Goal: Use online tool/utility: Utilize a website feature to perform a specific function

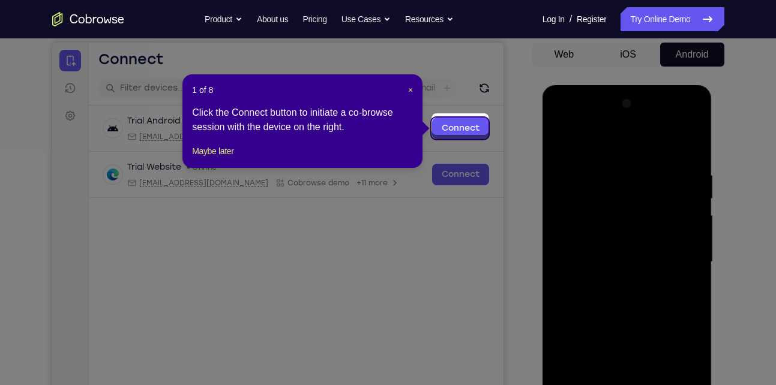
scroll to position [112, 0]
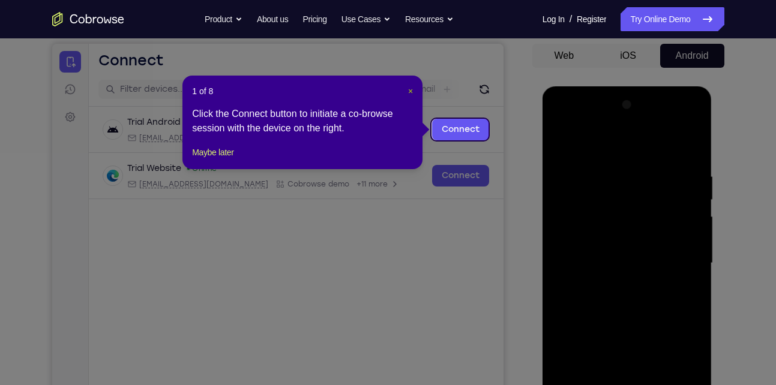
click at [409, 89] on span "×" at bounding box center [410, 91] width 5 height 10
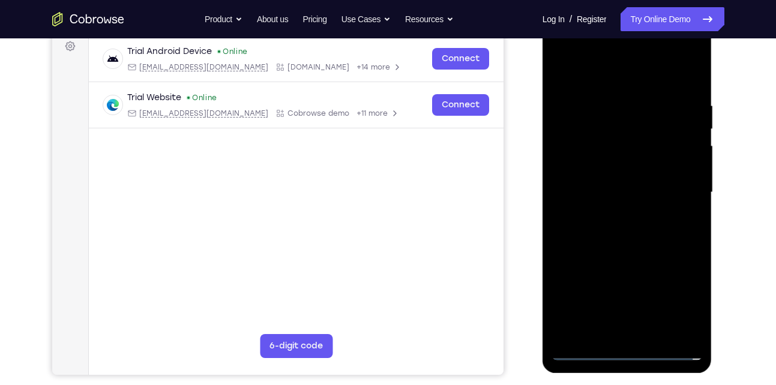
scroll to position [229, 0]
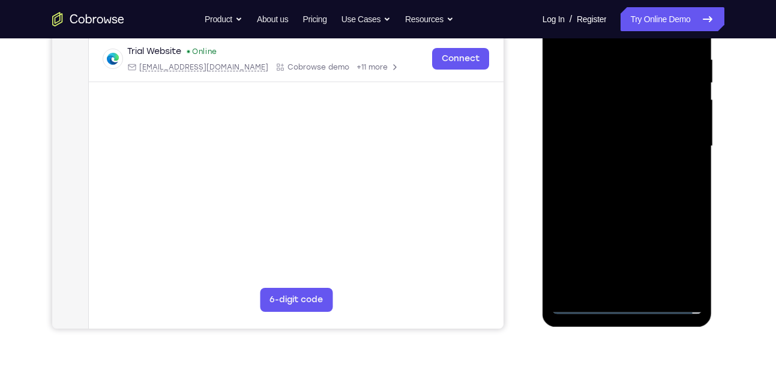
click at [622, 305] on div at bounding box center [627, 146] width 151 height 336
click at [677, 256] on div at bounding box center [627, 146] width 151 height 336
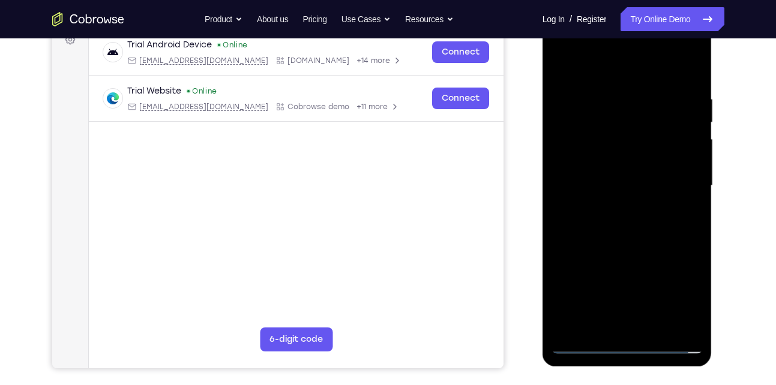
scroll to position [186, 0]
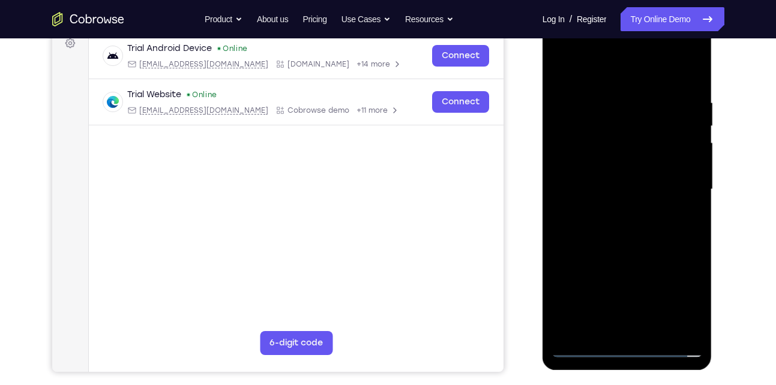
click at [606, 73] on div at bounding box center [627, 190] width 151 height 336
click at [679, 191] on div at bounding box center [627, 190] width 151 height 336
click at [641, 331] on div at bounding box center [627, 190] width 151 height 336
click at [619, 175] on div at bounding box center [627, 190] width 151 height 336
click at [607, 166] on div at bounding box center [627, 190] width 151 height 336
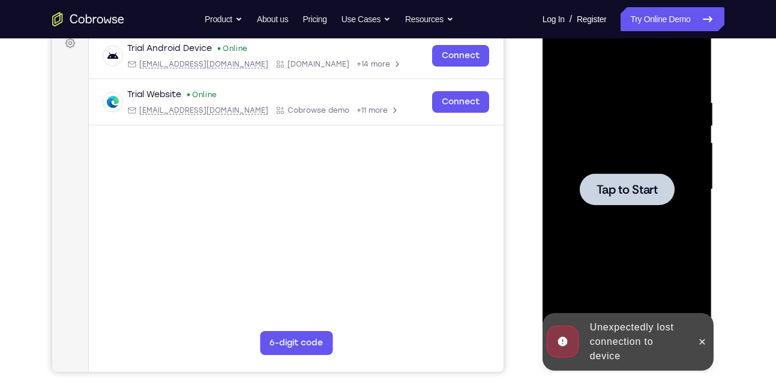
click at [607, 188] on span "Tap to Start" at bounding box center [627, 190] width 61 height 12
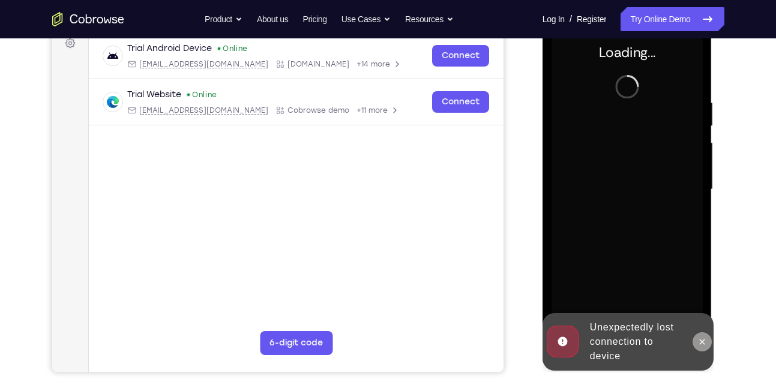
click at [707, 341] on icon at bounding box center [703, 342] width 10 height 10
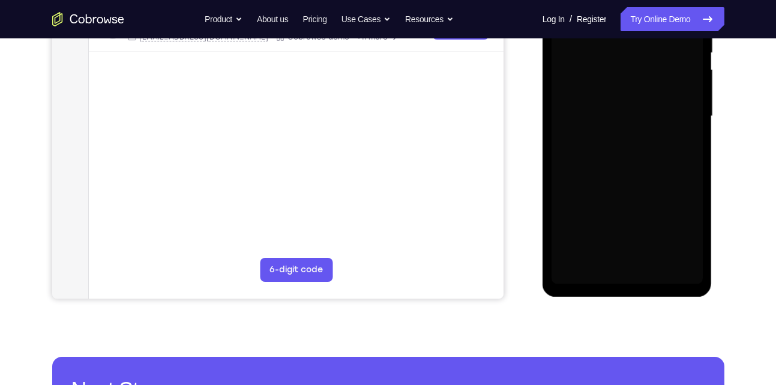
scroll to position [261, 0]
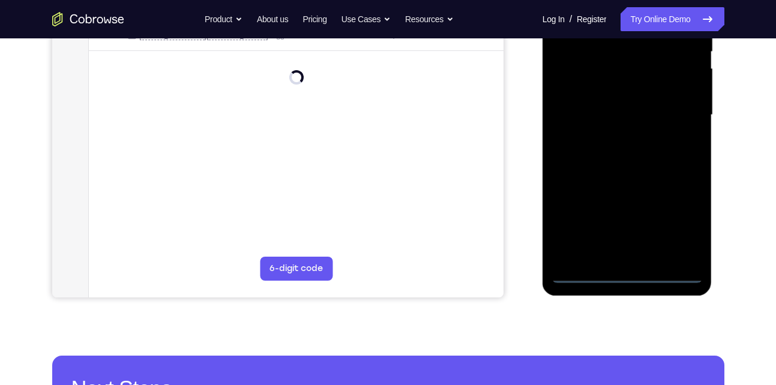
click at [630, 275] on div at bounding box center [627, 115] width 151 height 336
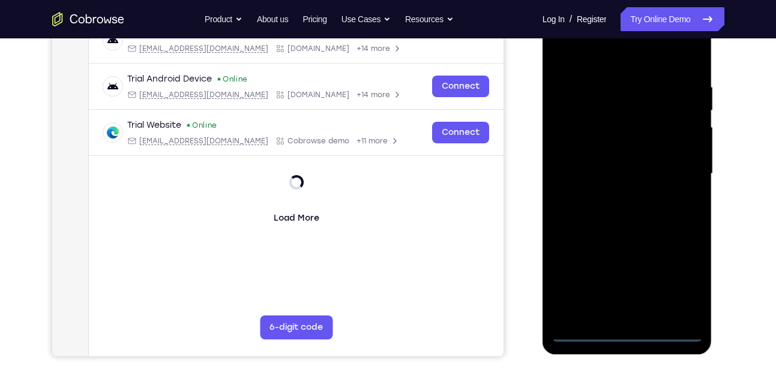
scroll to position [201, 0]
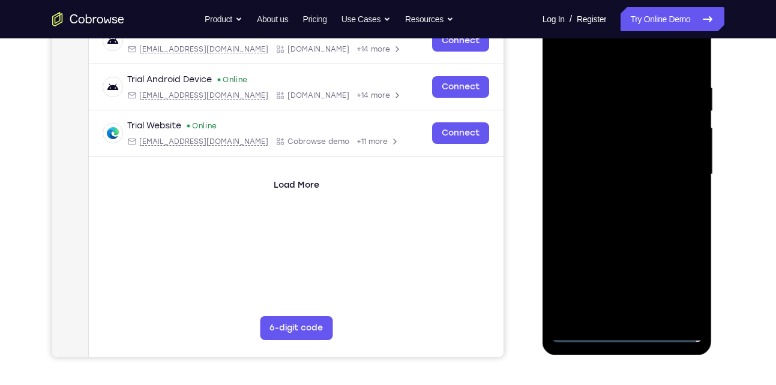
click at [674, 279] on div at bounding box center [627, 175] width 151 height 336
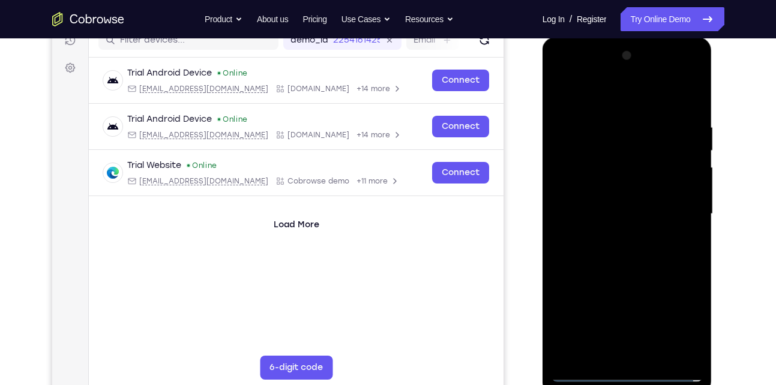
scroll to position [161, 0]
click at [588, 102] on div at bounding box center [627, 215] width 151 height 336
click at [603, 97] on div at bounding box center [627, 215] width 151 height 336
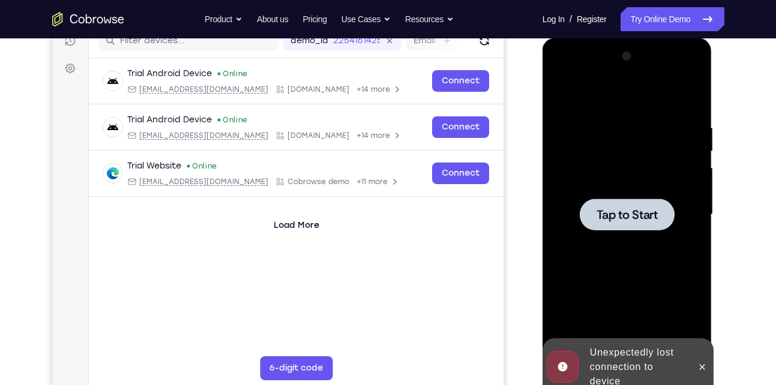
click at [638, 209] on span "Tap to Start" at bounding box center [627, 215] width 61 height 12
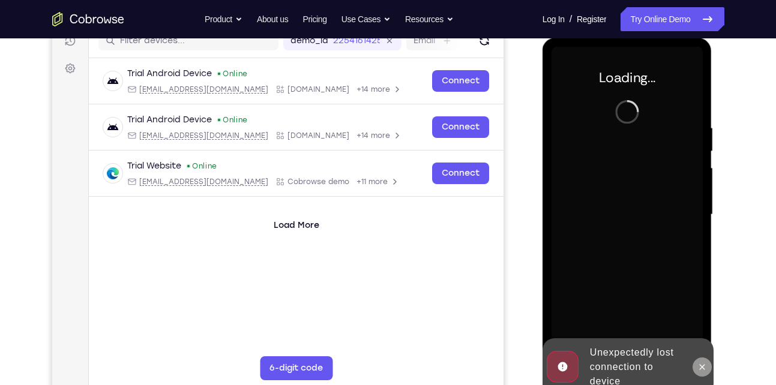
click at [702, 369] on icon at bounding box center [703, 368] width 10 height 10
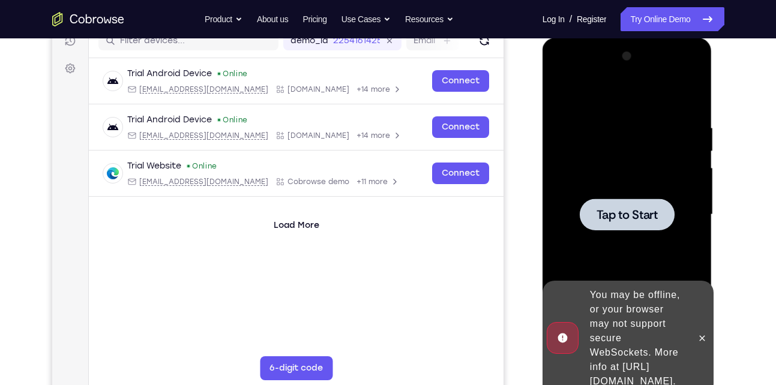
click at [610, 214] on span "Tap to Start" at bounding box center [627, 215] width 61 height 12
click at [705, 334] on icon at bounding box center [703, 339] width 10 height 10
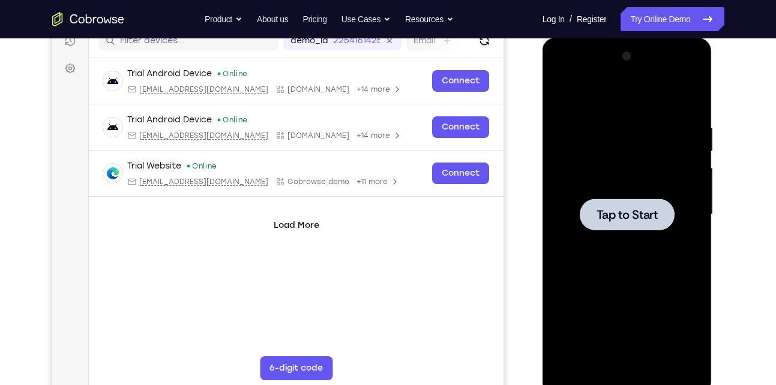
click at [628, 225] on div at bounding box center [627, 215] width 95 height 32
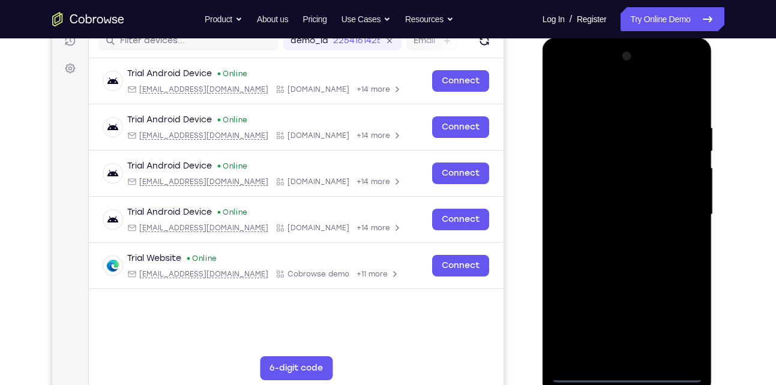
click at [630, 374] on div at bounding box center [627, 215] width 151 height 336
click at [671, 331] on div at bounding box center [627, 215] width 151 height 336
click at [590, 102] on div at bounding box center [627, 215] width 151 height 336
click at [681, 218] on div at bounding box center [627, 215] width 151 height 336
click at [614, 235] on div at bounding box center [627, 215] width 151 height 336
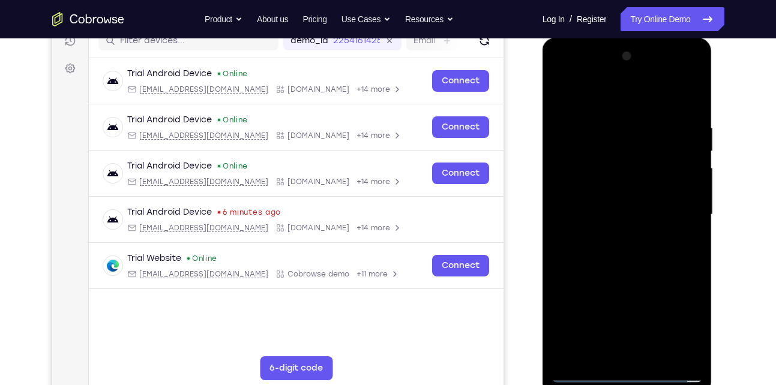
click at [619, 198] on div at bounding box center [627, 215] width 151 height 336
click at [600, 187] on div at bounding box center [627, 215] width 151 height 336
click at [604, 212] on div at bounding box center [627, 215] width 151 height 336
click at [599, 256] on div at bounding box center [627, 215] width 151 height 336
click at [613, 246] on div at bounding box center [627, 215] width 151 height 336
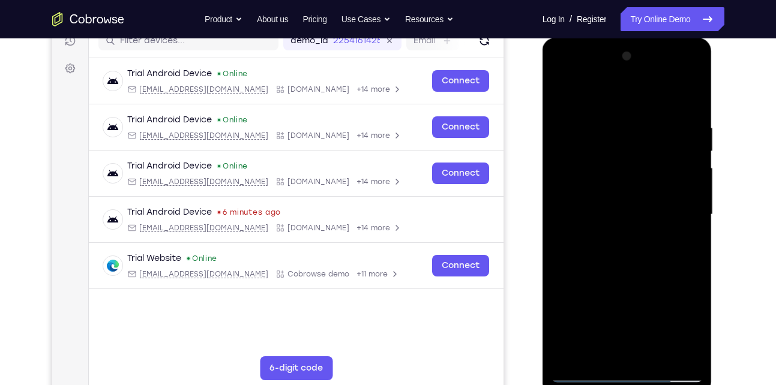
click at [618, 269] on div at bounding box center [627, 215] width 151 height 336
drag, startPoint x: 628, startPoint y: 246, endPoint x: 648, endPoint y: 175, distance: 74.3
click at [648, 175] on div at bounding box center [627, 215] width 151 height 336
click at [696, 208] on div at bounding box center [627, 215] width 151 height 336
drag, startPoint x: 606, startPoint y: 260, endPoint x: 640, endPoint y: 151, distance: 113.9
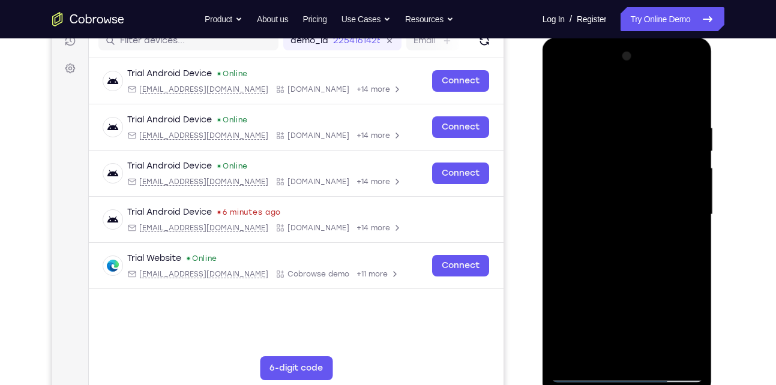
click at [640, 151] on div at bounding box center [627, 215] width 151 height 336
click at [693, 94] on div at bounding box center [627, 215] width 151 height 336
click at [693, 91] on div at bounding box center [627, 215] width 151 height 336
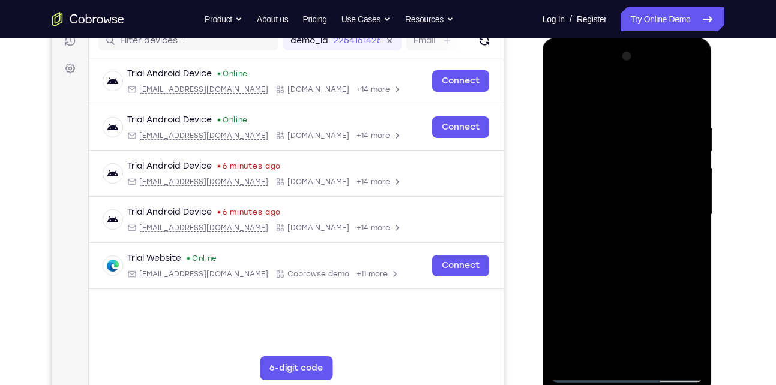
click at [693, 91] on div at bounding box center [627, 215] width 151 height 336
drag, startPoint x: 651, startPoint y: 146, endPoint x: 632, endPoint y: 298, distance: 153.7
click at [632, 298] on div at bounding box center [627, 215] width 151 height 336
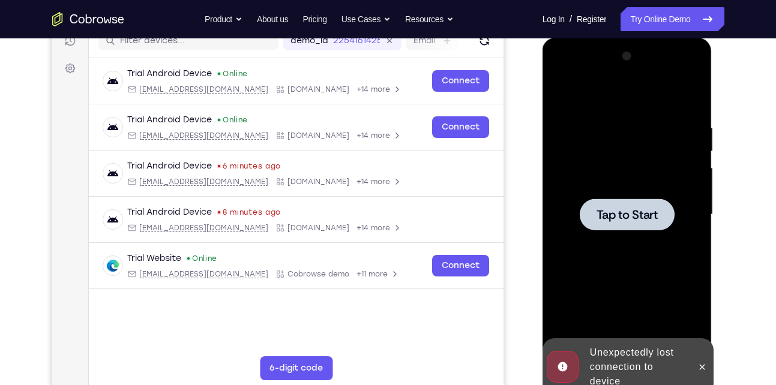
click at [567, 204] on div at bounding box center [627, 215] width 151 height 336
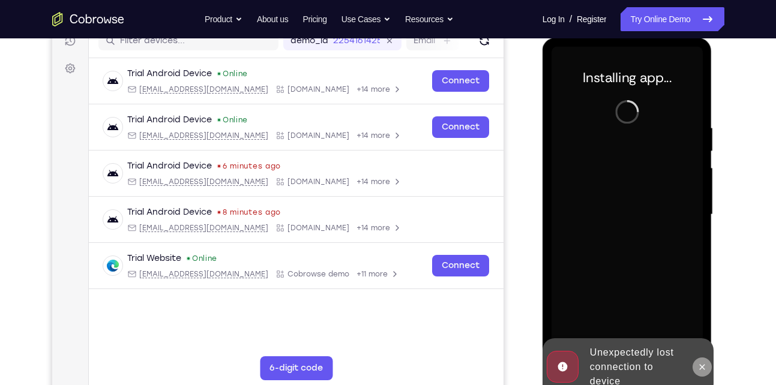
click at [701, 365] on icon at bounding box center [702, 366] width 5 height 5
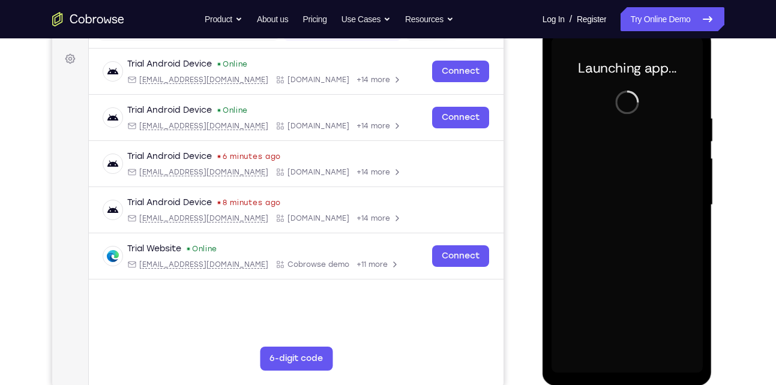
scroll to position [177, 0]
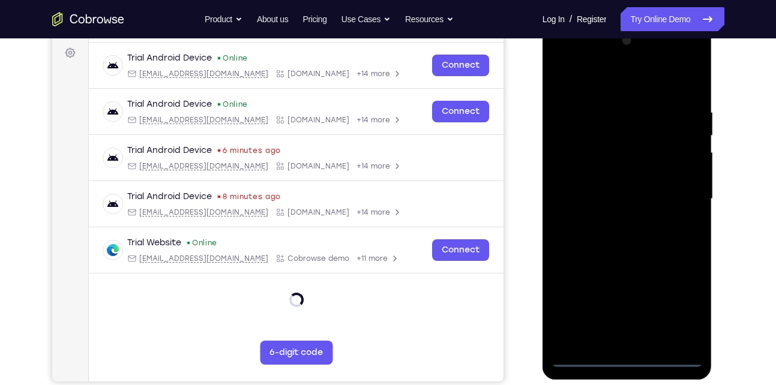
click at [631, 359] on div at bounding box center [627, 199] width 151 height 336
click at [628, 359] on div at bounding box center [627, 199] width 151 height 336
click at [678, 316] on div at bounding box center [627, 199] width 151 height 336
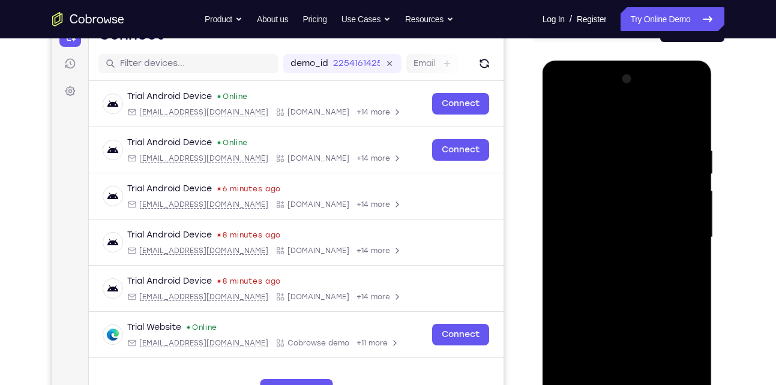
scroll to position [137, 0]
click at [586, 118] on div at bounding box center [627, 238] width 151 height 336
click at [678, 238] on div at bounding box center [627, 238] width 151 height 336
click at [616, 261] on div at bounding box center [627, 238] width 151 height 336
click at [625, 227] on div at bounding box center [627, 238] width 151 height 336
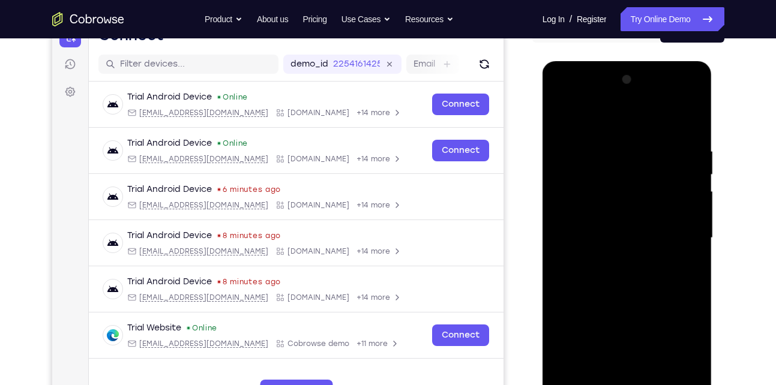
click at [687, 188] on div at bounding box center [627, 238] width 151 height 336
click at [597, 215] on div at bounding box center [627, 238] width 151 height 336
click at [589, 236] on div at bounding box center [627, 238] width 151 height 336
click at [590, 282] on div at bounding box center [627, 238] width 151 height 336
click at [599, 275] on div at bounding box center [627, 238] width 151 height 336
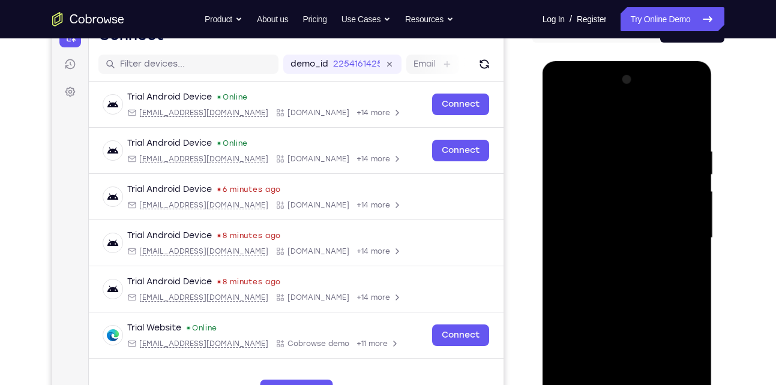
click at [680, 112] on div at bounding box center [627, 238] width 151 height 336
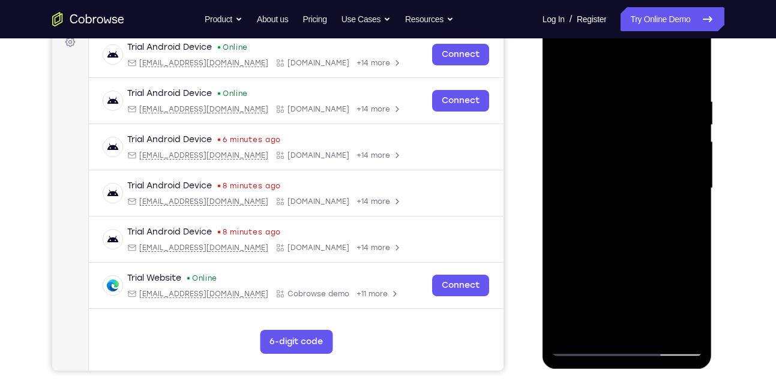
scroll to position [189, 0]
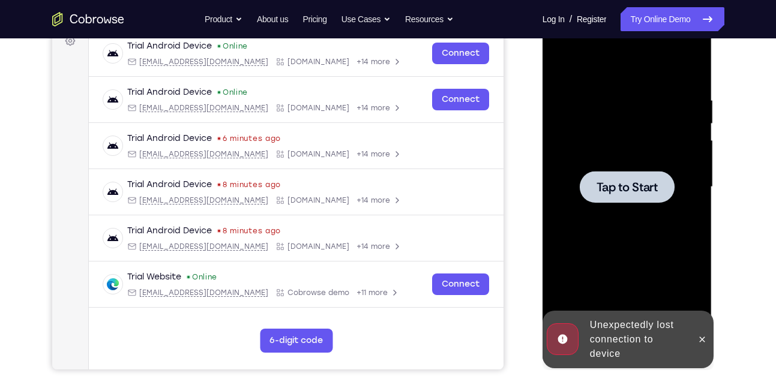
click at [627, 189] on span "Tap to Start" at bounding box center [627, 187] width 61 height 12
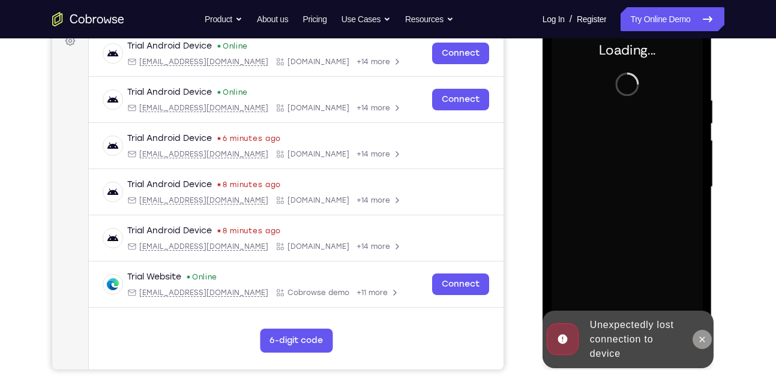
click at [702, 337] on icon at bounding box center [703, 340] width 10 height 10
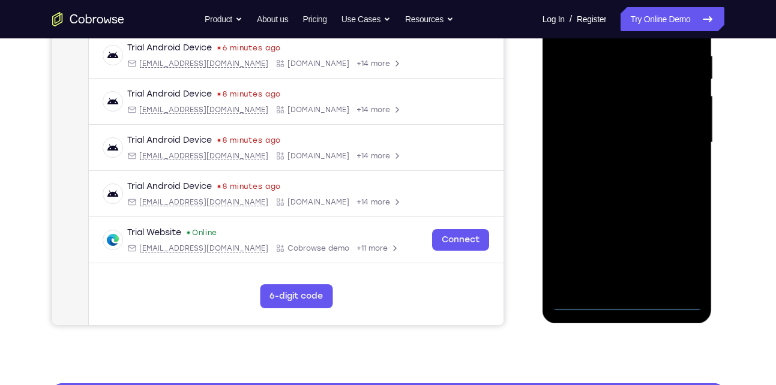
scroll to position [236, 0]
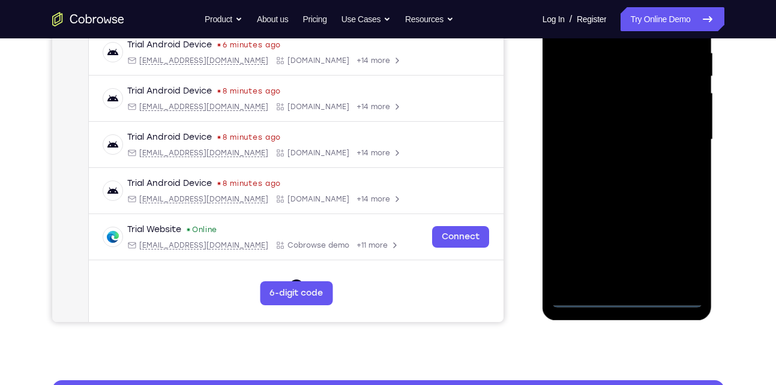
click at [630, 293] on div at bounding box center [627, 140] width 151 height 336
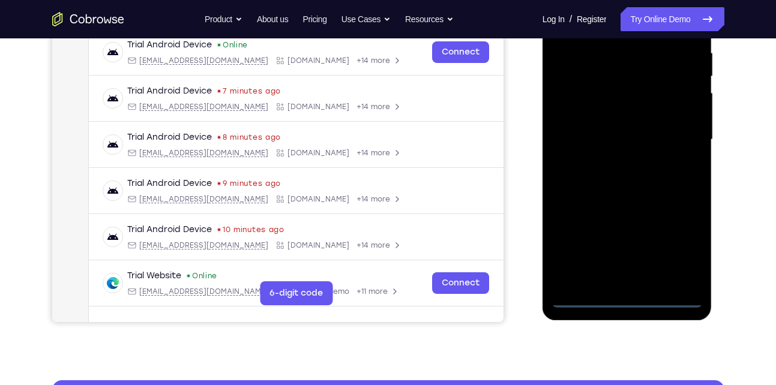
click at [629, 294] on div at bounding box center [627, 140] width 151 height 336
click at [628, 300] on div at bounding box center [627, 140] width 151 height 336
click at [687, 245] on div at bounding box center [627, 140] width 151 height 336
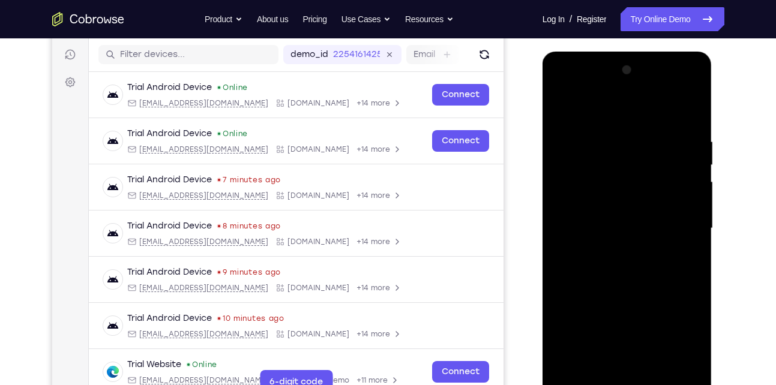
scroll to position [146, 0]
click at [593, 107] on div at bounding box center [627, 229] width 151 height 336
click at [675, 231] on div at bounding box center [627, 229] width 151 height 336
click at [615, 250] on div at bounding box center [627, 229] width 151 height 336
click at [612, 219] on div at bounding box center [627, 229] width 151 height 336
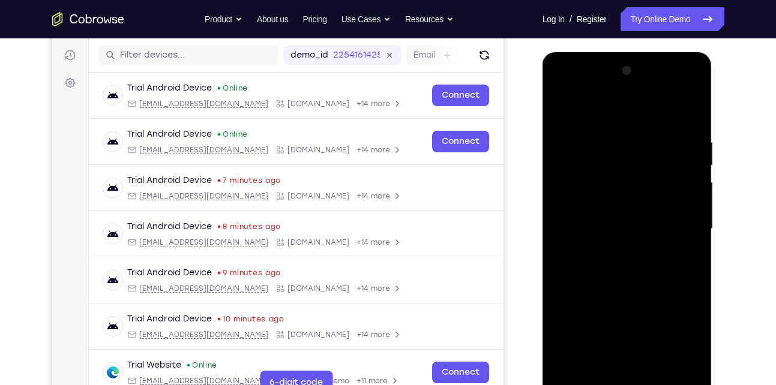
click at [585, 201] on div at bounding box center [627, 229] width 151 height 336
click at [606, 203] on div at bounding box center [627, 229] width 151 height 336
click at [603, 229] on div at bounding box center [627, 229] width 151 height 336
click at [596, 231] on div at bounding box center [627, 229] width 151 height 336
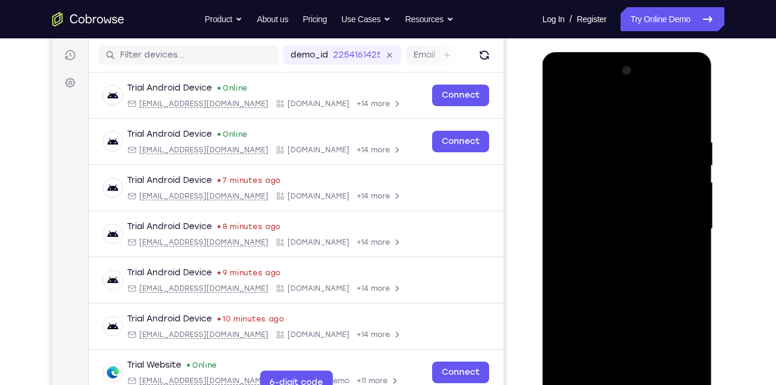
drag, startPoint x: 605, startPoint y: 260, endPoint x: 912, endPoint y: 183, distance: 316.4
click at [605, 260] on div at bounding box center [627, 229] width 151 height 336
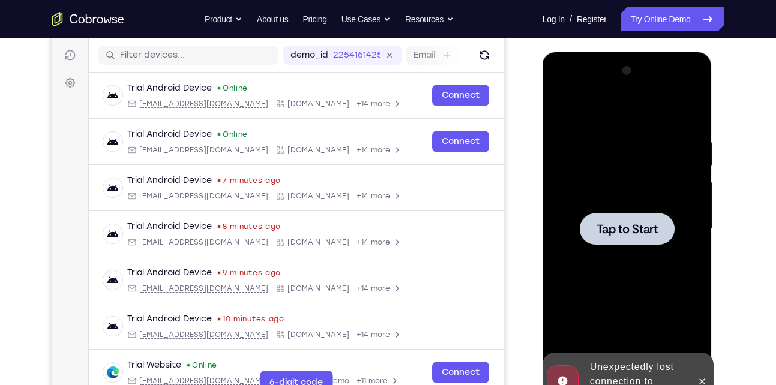
click at [644, 229] on span "Tap to Start" at bounding box center [627, 229] width 61 height 12
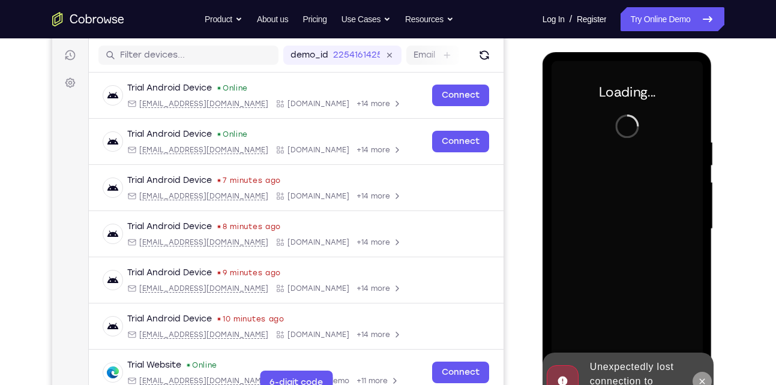
click at [702, 384] on icon at bounding box center [703, 382] width 10 height 10
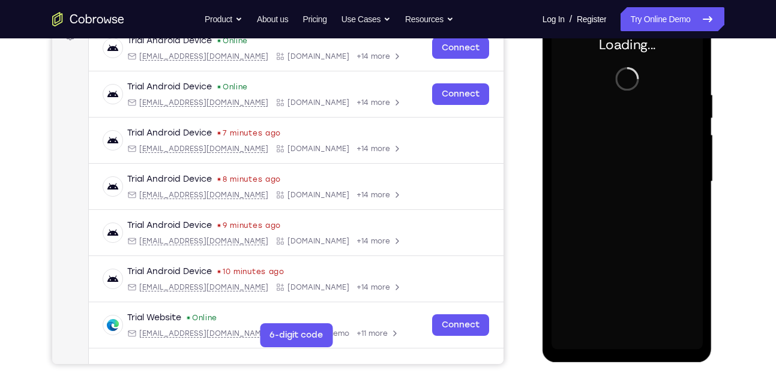
scroll to position [193, 0]
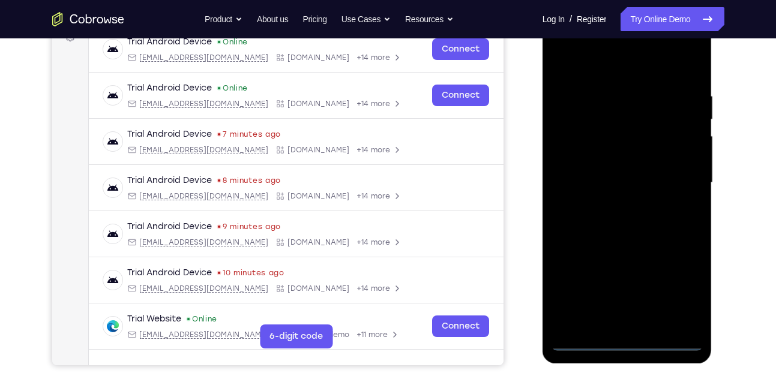
click at [627, 339] on div at bounding box center [627, 183] width 151 height 336
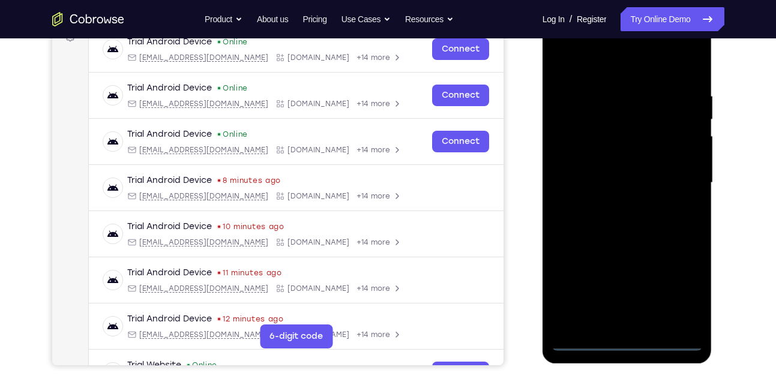
click at [672, 290] on div at bounding box center [627, 183] width 151 height 336
click at [588, 64] on div at bounding box center [627, 183] width 151 height 336
click at [683, 187] on div at bounding box center [627, 183] width 151 height 336
click at [616, 206] on div at bounding box center [627, 183] width 151 height 336
click at [637, 171] on div at bounding box center [627, 183] width 151 height 336
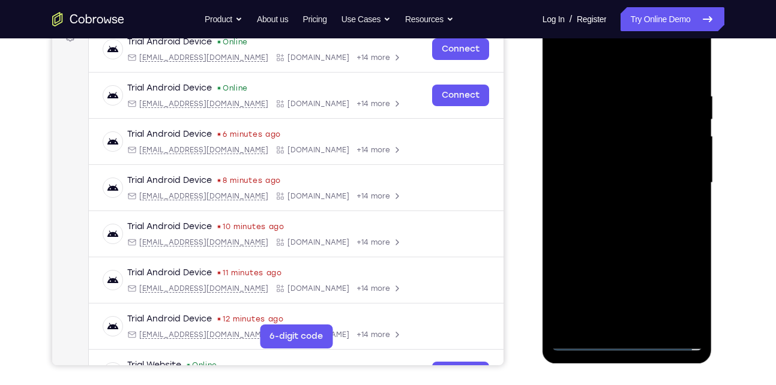
click at [605, 160] on div at bounding box center [627, 183] width 151 height 336
click at [575, 135] on div at bounding box center [627, 183] width 151 height 336
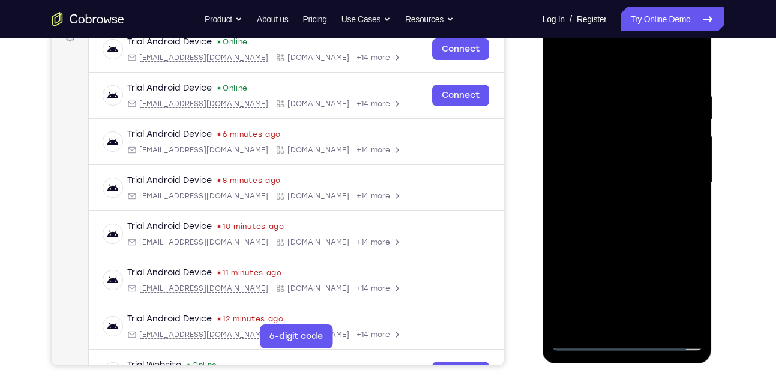
click at [575, 135] on div at bounding box center [627, 183] width 151 height 336
click at [585, 159] on div at bounding box center [627, 183] width 151 height 336
click at [597, 180] on div at bounding box center [627, 183] width 151 height 336
click at [594, 221] on div at bounding box center [627, 183] width 151 height 336
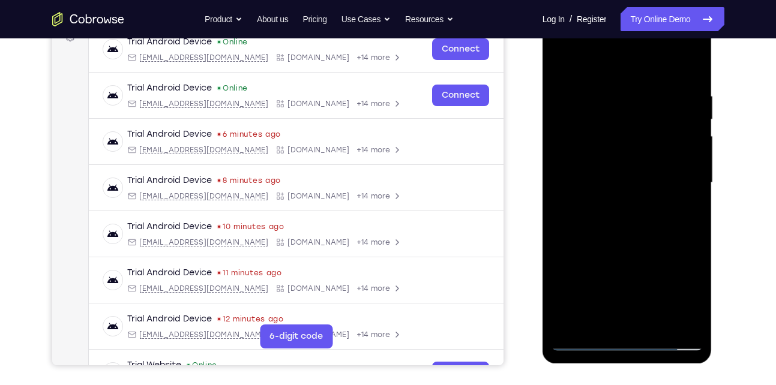
click at [594, 221] on div at bounding box center [627, 183] width 151 height 336
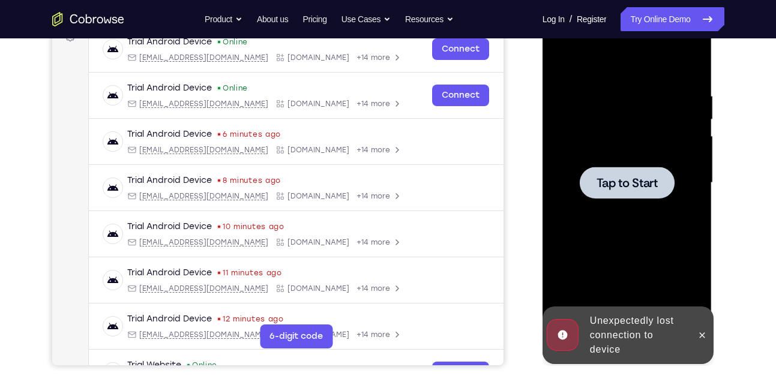
click at [615, 187] on span "Tap to Start" at bounding box center [627, 183] width 61 height 12
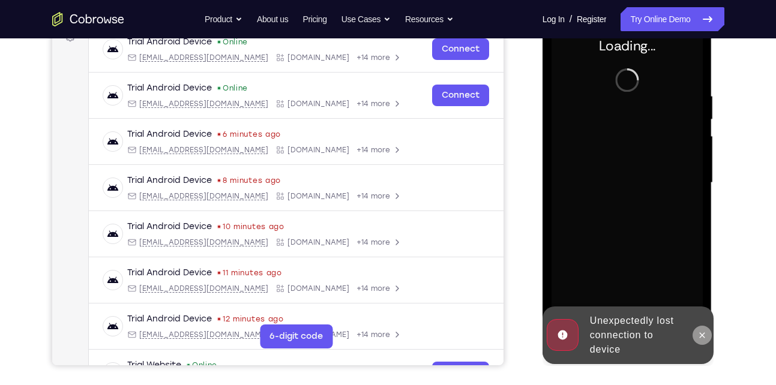
click at [701, 334] on icon at bounding box center [702, 335] width 5 height 5
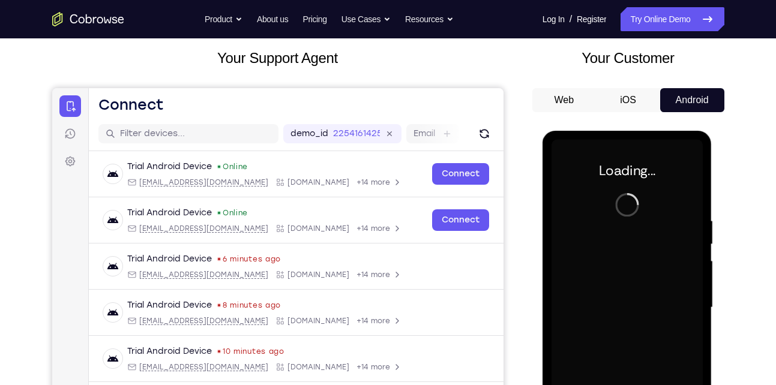
scroll to position [178, 0]
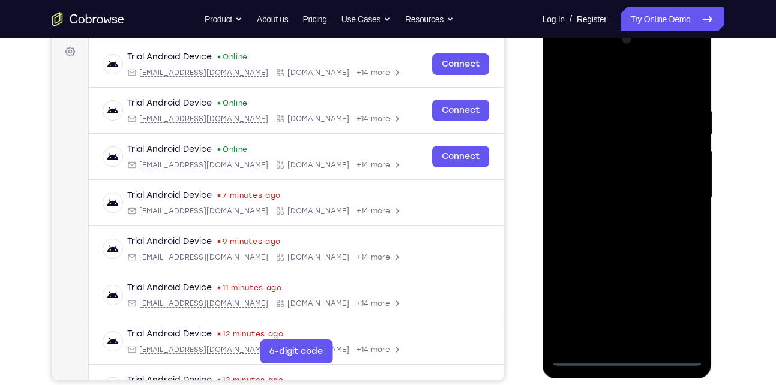
click at [625, 358] on div at bounding box center [627, 198] width 151 height 336
click at [684, 315] on div at bounding box center [627, 198] width 151 height 336
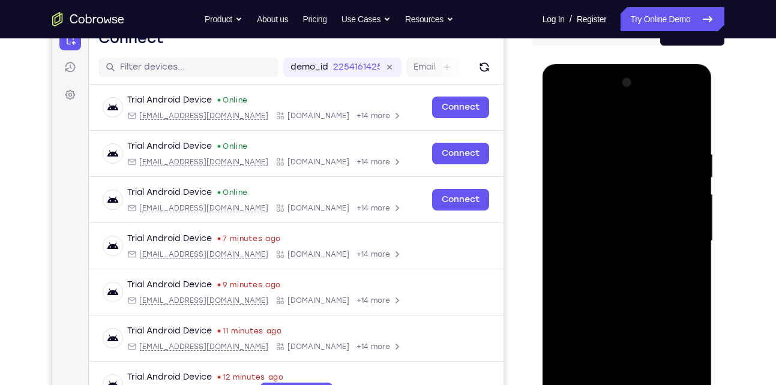
scroll to position [159, 0]
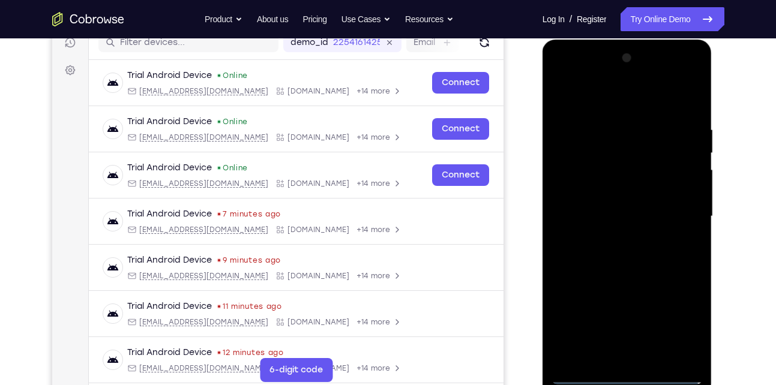
click at [587, 102] on div at bounding box center [627, 217] width 151 height 336
click at [681, 217] on div at bounding box center [627, 217] width 151 height 336
click at [612, 239] on div at bounding box center [627, 217] width 151 height 336
click at [626, 198] on div at bounding box center [627, 217] width 151 height 336
click at [626, 201] on div at bounding box center [627, 217] width 151 height 336
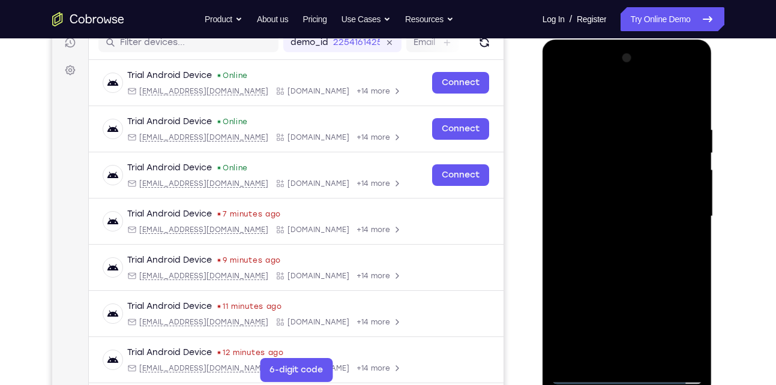
click at [561, 175] on div at bounding box center [627, 217] width 151 height 336
click at [644, 204] on div at bounding box center [627, 217] width 151 height 336
click at [603, 190] on div at bounding box center [627, 217] width 151 height 336
click at [602, 212] on div at bounding box center [627, 217] width 151 height 336
click at [695, 92] on div at bounding box center [627, 217] width 151 height 336
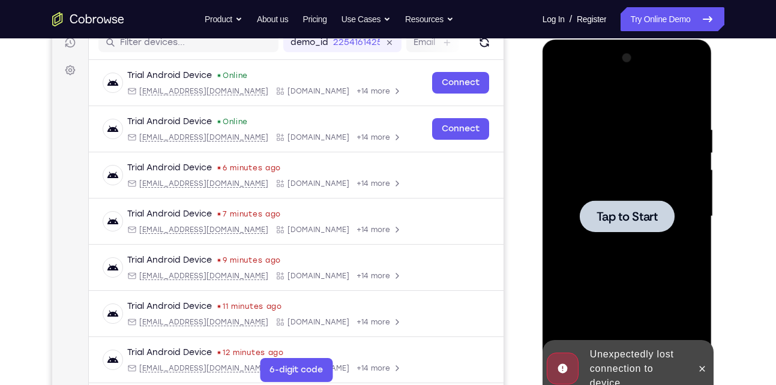
click at [631, 219] on span "Tap to Start" at bounding box center [627, 217] width 61 height 12
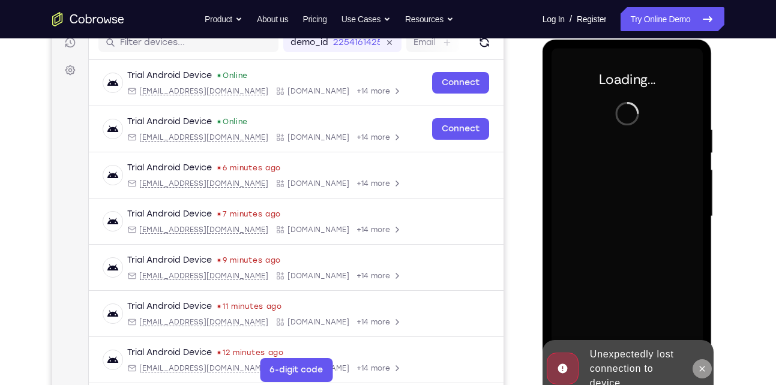
click at [702, 373] on icon at bounding box center [703, 369] width 10 height 10
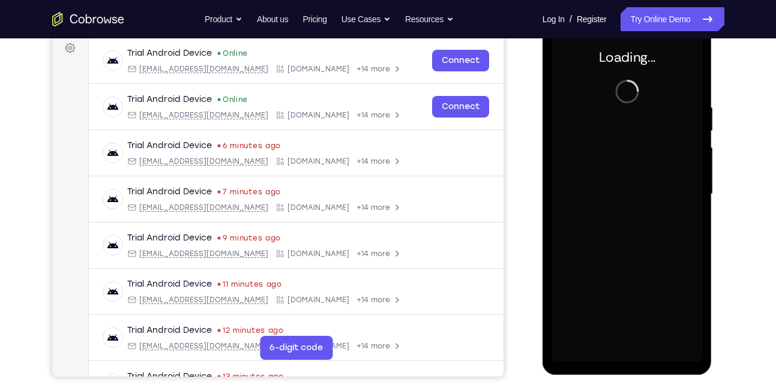
scroll to position [181, 0]
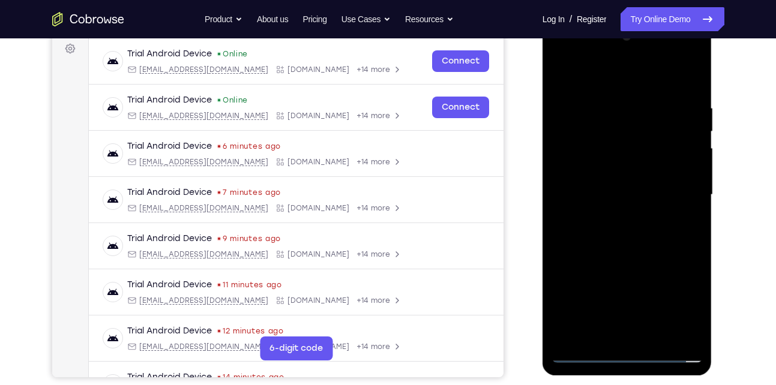
click at [624, 353] on div at bounding box center [627, 195] width 151 height 336
click at [683, 308] on div at bounding box center [627, 195] width 151 height 336
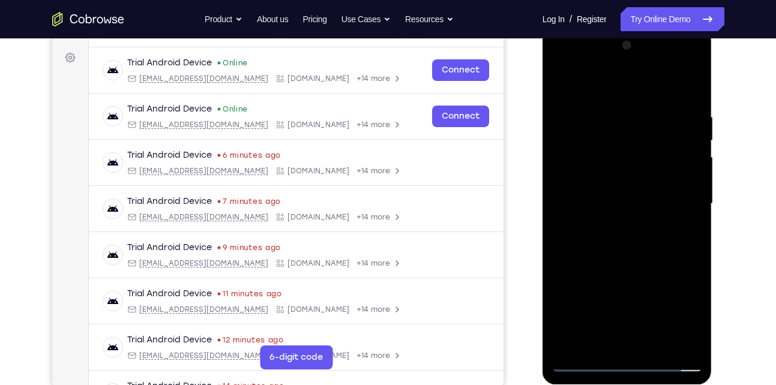
scroll to position [172, 0]
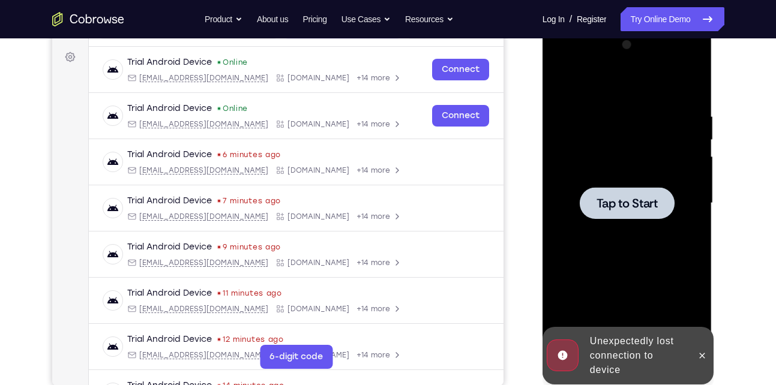
click at [640, 198] on span "Tap to Start" at bounding box center [627, 204] width 61 height 12
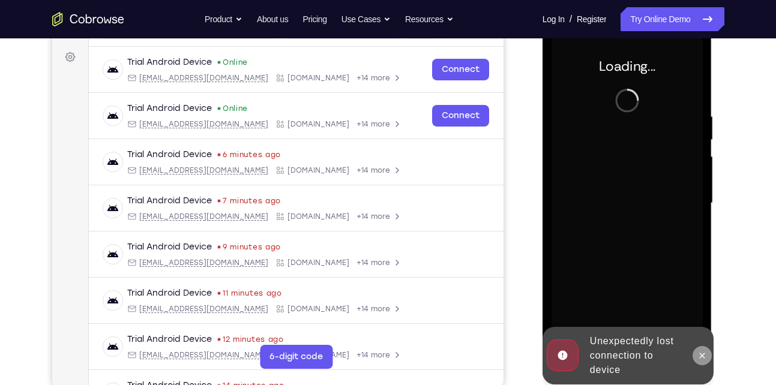
click at [702, 357] on icon at bounding box center [702, 355] width 5 height 5
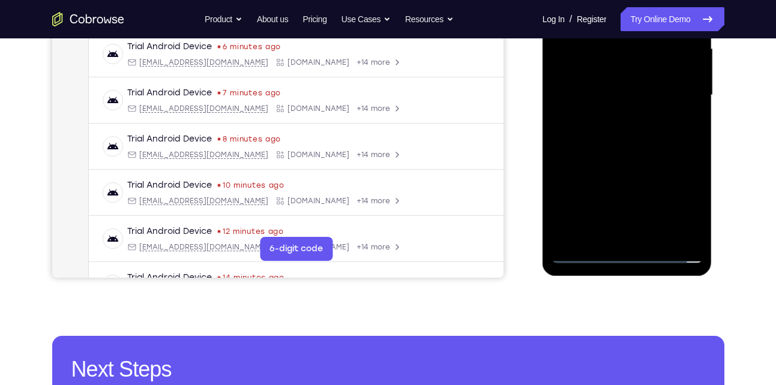
scroll to position [281, 0]
click at [627, 252] on div at bounding box center [627, 95] width 151 height 336
click at [682, 208] on div at bounding box center [627, 95] width 151 height 336
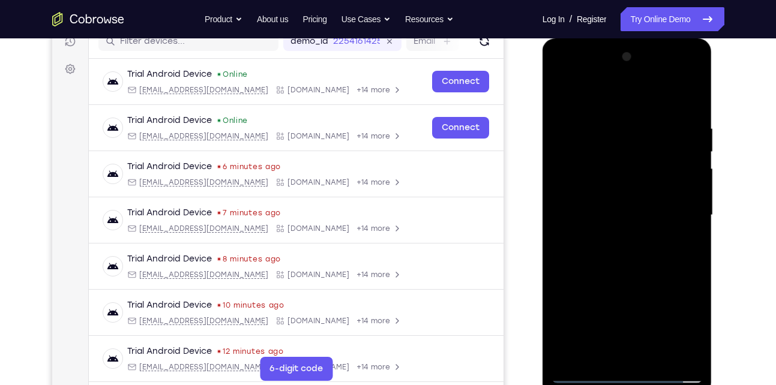
click at [605, 92] on div at bounding box center [627, 215] width 151 height 336
click at [683, 211] on div at bounding box center [627, 215] width 151 height 336
click at [615, 240] on div at bounding box center [627, 215] width 151 height 336
click at [644, 195] on div at bounding box center [627, 215] width 151 height 336
click at [591, 189] on div at bounding box center [627, 215] width 151 height 336
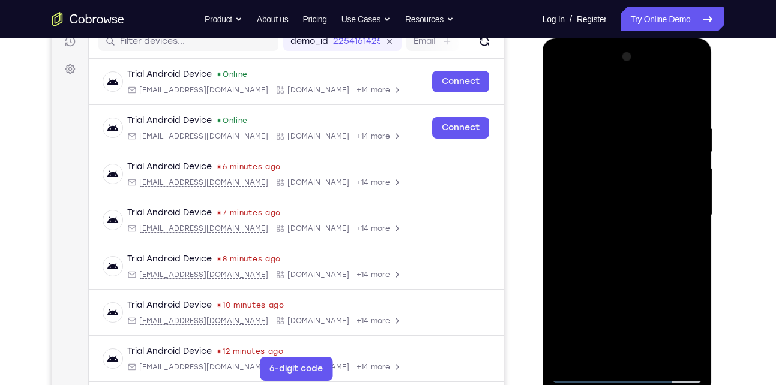
click at [593, 215] on div at bounding box center [627, 215] width 151 height 336
click at [590, 255] on div at bounding box center [627, 215] width 151 height 336
drag, startPoint x: 624, startPoint y: 257, endPoint x: 653, endPoint y: 163, distance: 98.0
click at [653, 163] on div at bounding box center [627, 215] width 151 height 336
click at [639, 253] on div at bounding box center [627, 215] width 151 height 336
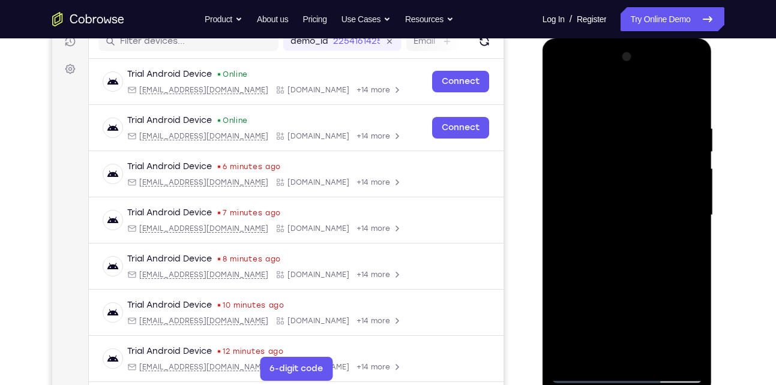
click at [692, 90] on div at bounding box center [627, 215] width 151 height 336
click at [585, 127] on div at bounding box center [627, 215] width 151 height 336
click at [573, 127] on div at bounding box center [627, 215] width 151 height 336
click at [632, 132] on div at bounding box center [627, 215] width 151 height 336
click at [563, 91] on div at bounding box center [627, 215] width 151 height 336
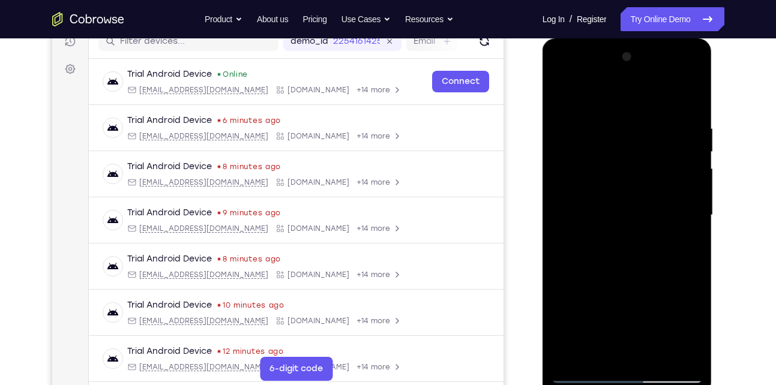
click at [564, 95] on div at bounding box center [627, 215] width 151 height 336
click at [616, 110] on div at bounding box center [627, 215] width 151 height 336
click at [703, 225] on div at bounding box center [628, 217] width 170 height 358
click at [696, 210] on div at bounding box center [627, 215] width 151 height 336
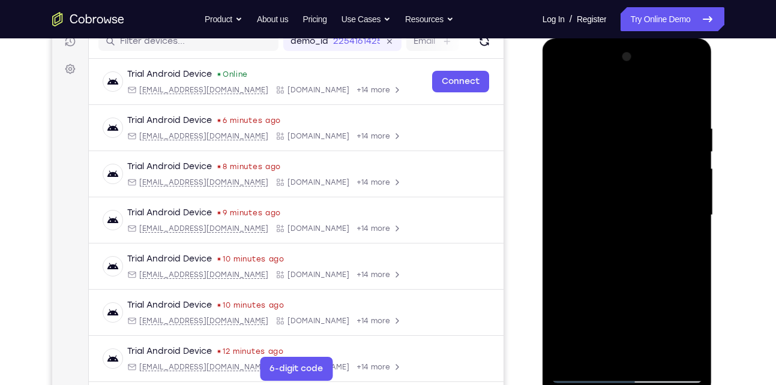
click at [687, 97] on div at bounding box center [627, 215] width 151 height 336
click at [654, 116] on div at bounding box center [627, 215] width 151 height 336
click at [691, 201] on div at bounding box center [627, 215] width 151 height 336
click at [687, 97] on div at bounding box center [627, 215] width 151 height 336
drag, startPoint x: 618, startPoint y: 259, endPoint x: 651, endPoint y: 129, distance: 133.8
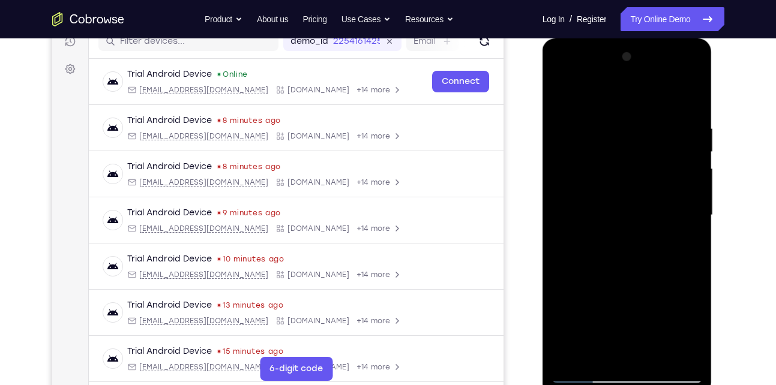
click at [651, 129] on div at bounding box center [627, 215] width 151 height 336
drag, startPoint x: 619, startPoint y: 304, endPoint x: 657, endPoint y: 111, distance: 196.5
click at [657, 111] on div at bounding box center [627, 215] width 151 height 336
drag, startPoint x: 628, startPoint y: 278, endPoint x: 656, endPoint y: 145, distance: 135.7
click at [656, 145] on div at bounding box center [627, 215] width 151 height 336
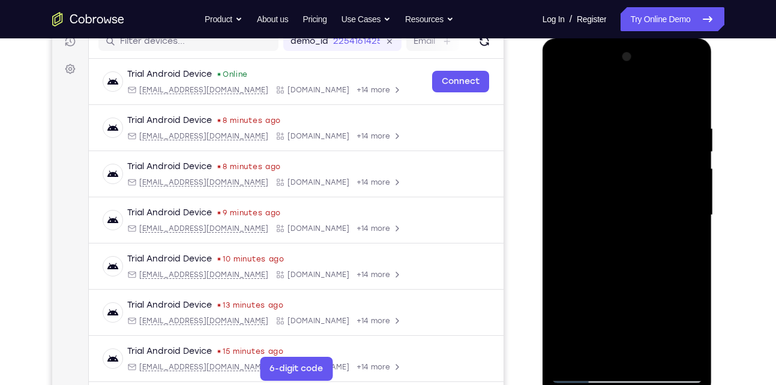
drag, startPoint x: 626, startPoint y: 266, endPoint x: 653, endPoint y: 133, distance: 136.0
click at [653, 133] on div at bounding box center [627, 215] width 151 height 336
click at [696, 211] on div at bounding box center [627, 215] width 151 height 336
drag, startPoint x: 635, startPoint y: 244, endPoint x: 656, endPoint y: 94, distance: 150.9
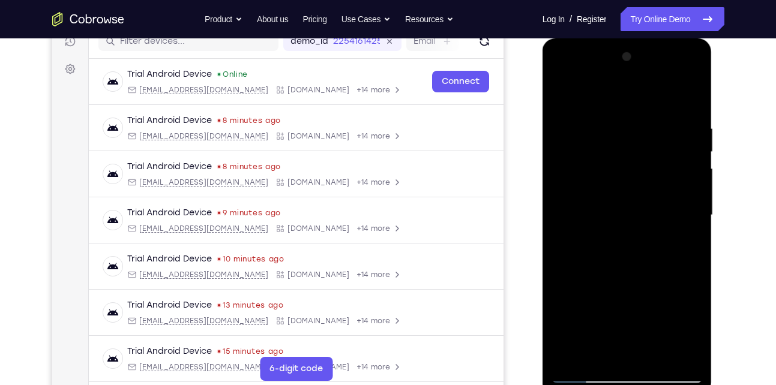
click at [656, 94] on div at bounding box center [627, 215] width 151 height 336
drag, startPoint x: 621, startPoint y: 283, endPoint x: 653, endPoint y: 126, distance: 160.0
click at [653, 126] on div at bounding box center [627, 215] width 151 height 336
drag, startPoint x: 621, startPoint y: 286, endPoint x: 633, endPoint y: 115, distance: 171.0
click at [633, 115] on div at bounding box center [627, 215] width 151 height 336
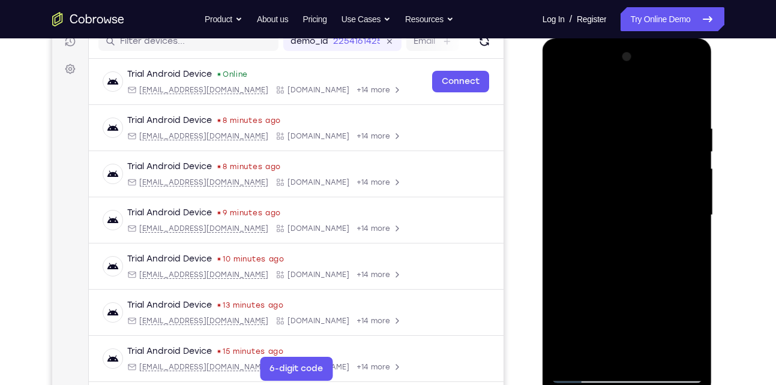
drag, startPoint x: 613, startPoint y: 280, endPoint x: 620, endPoint y: 170, distance: 110.1
click at [620, 170] on div at bounding box center [627, 215] width 151 height 336
drag, startPoint x: 642, startPoint y: 130, endPoint x: 604, endPoint y: 279, distance: 153.6
click at [604, 279] on div at bounding box center [627, 215] width 151 height 336
click at [695, 148] on div at bounding box center [627, 215] width 151 height 336
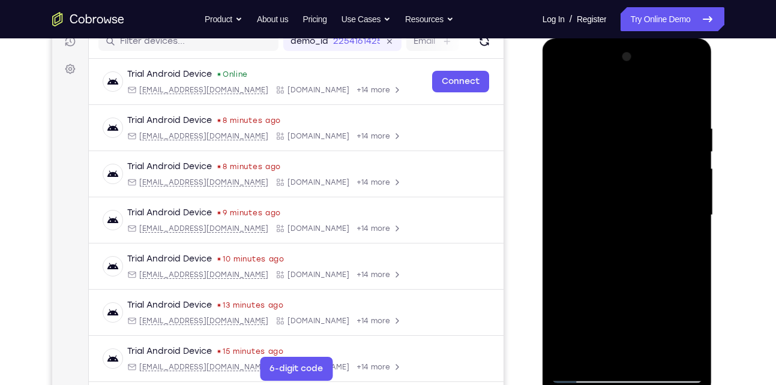
click at [693, 151] on div at bounding box center [627, 215] width 151 height 336
drag, startPoint x: 645, startPoint y: 166, endPoint x: 634, endPoint y: 205, distance: 40.5
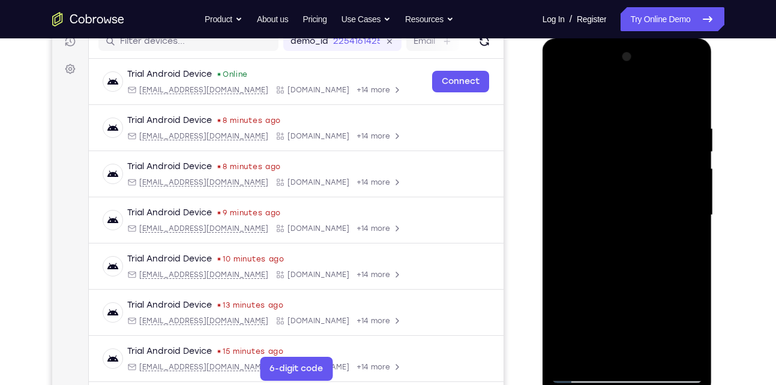
click at [634, 205] on div at bounding box center [627, 215] width 151 height 336
click at [561, 189] on div at bounding box center [627, 215] width 151 height 336
drag, startPoint x: 630, startPoint y: 155, endPoint x: 622, endPoint y: 179, distance: 25.4
click at [622, 179] on div at bounding box center [627, 215] width 151 height 336
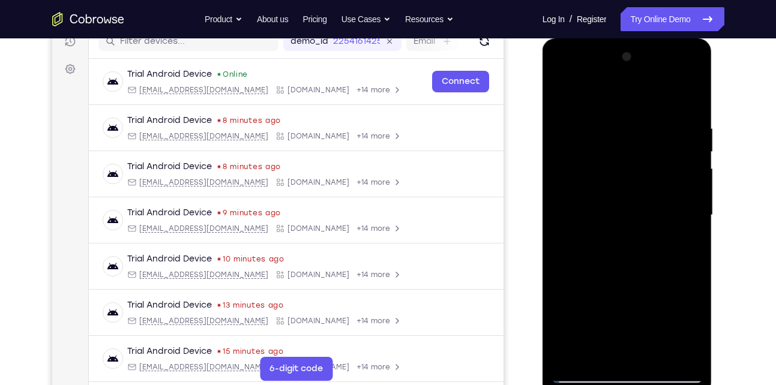
click at [561, 209] on div at bounding box center [627, 215] width 151 height 336
click at [693, 212] on div at bounding box center [627, 215] width 151 height 336
